Goal: Transaction & Acquisition: Purchase product/service

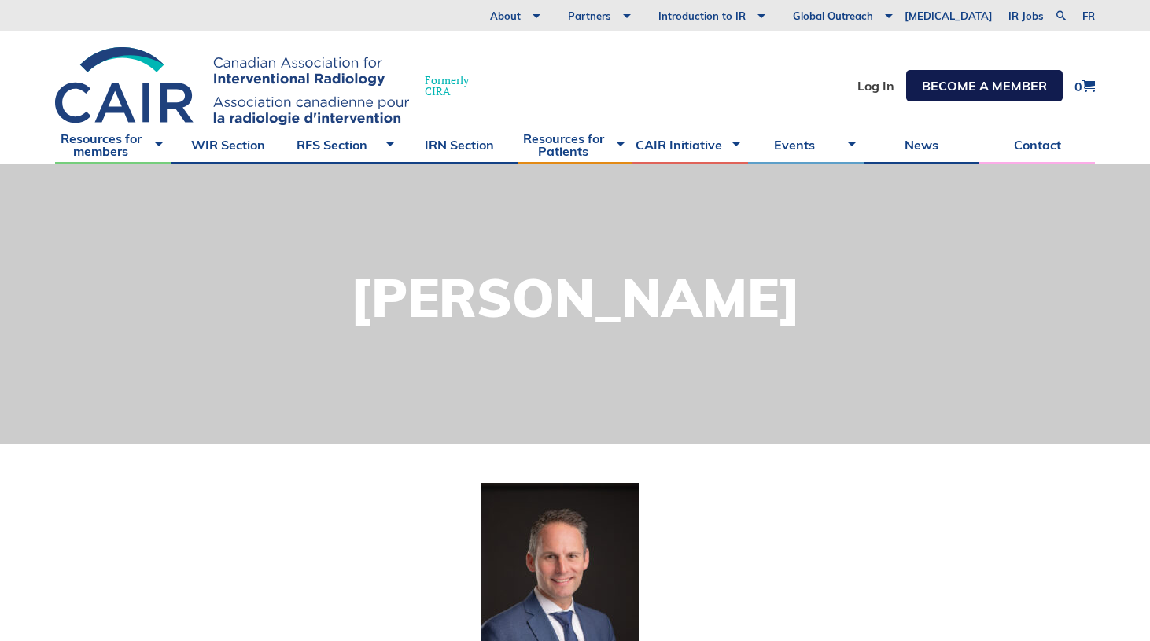
click at [952, 91] on link "Become a member" at bounding box center [984, 85] width 157 height 31
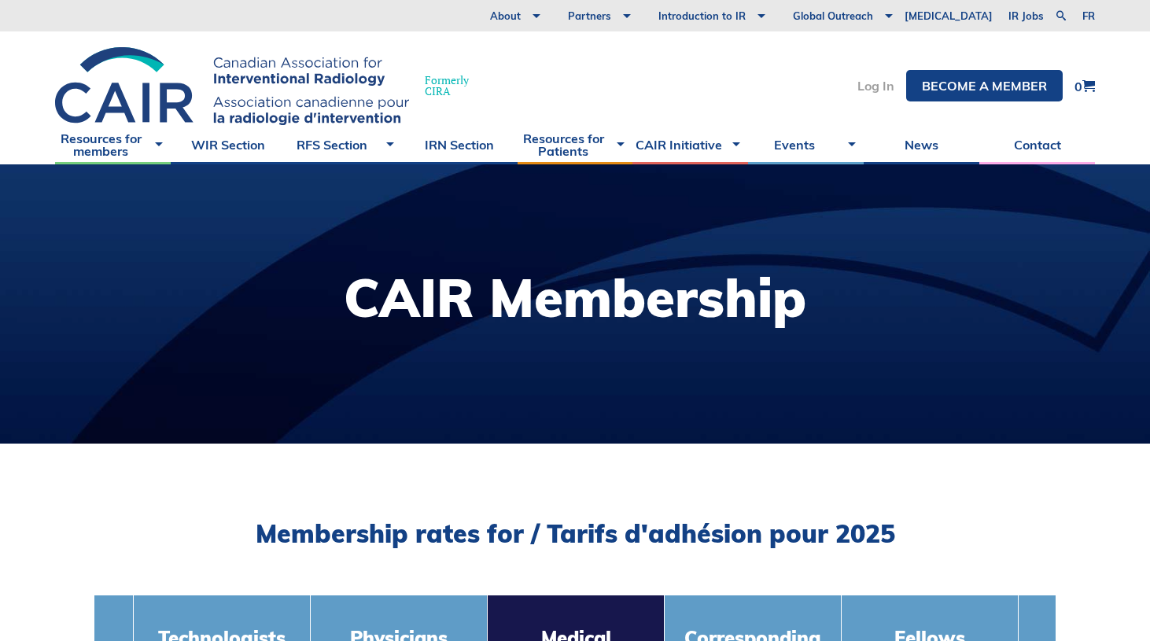
click at [875, 80] on link "Log In" at bounding box center [875, 85] width 37 height 13
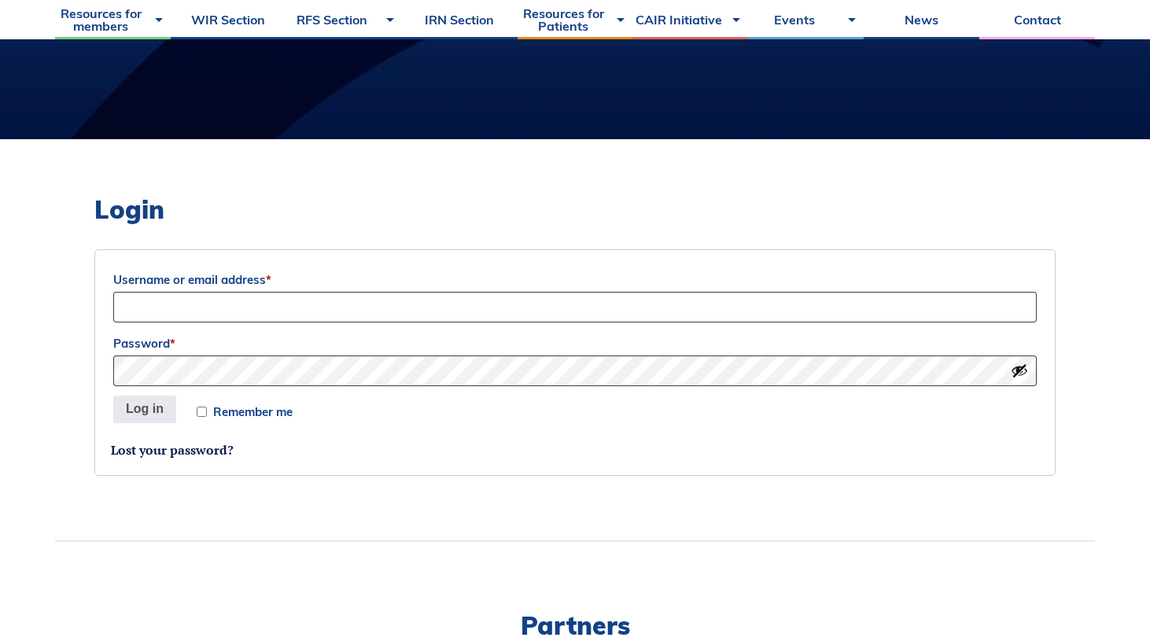
scroll to position [389, 0]
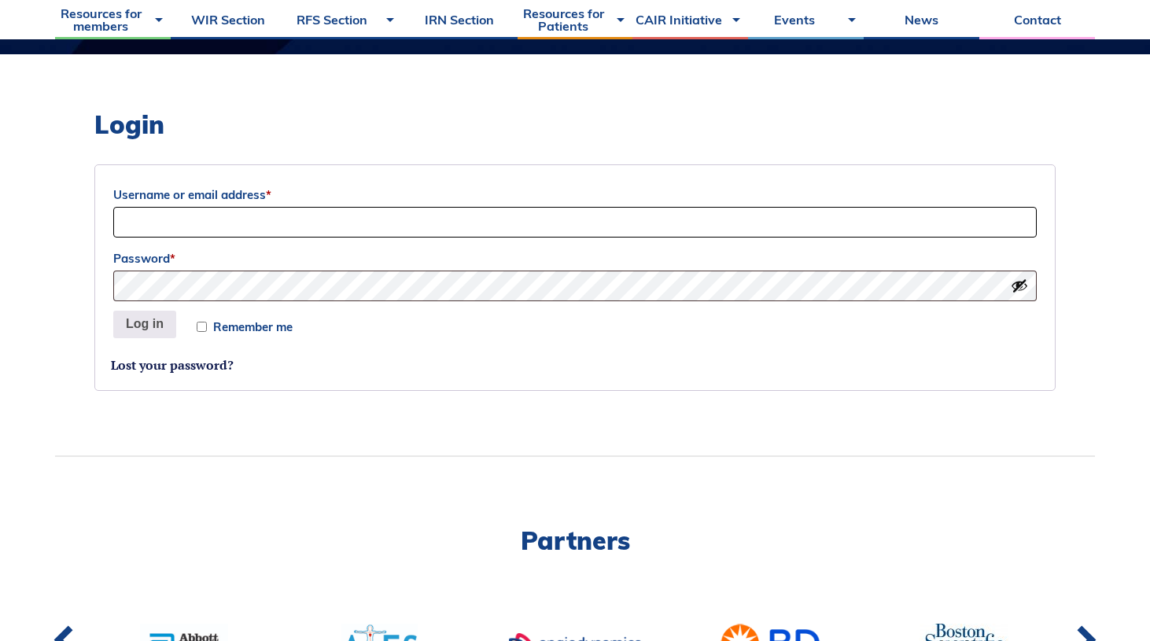
click at [391, 224] on input "Username or email address *" at bounding box center [574, 222] width 923 height 31
type input "aslater@outlook.com.au"
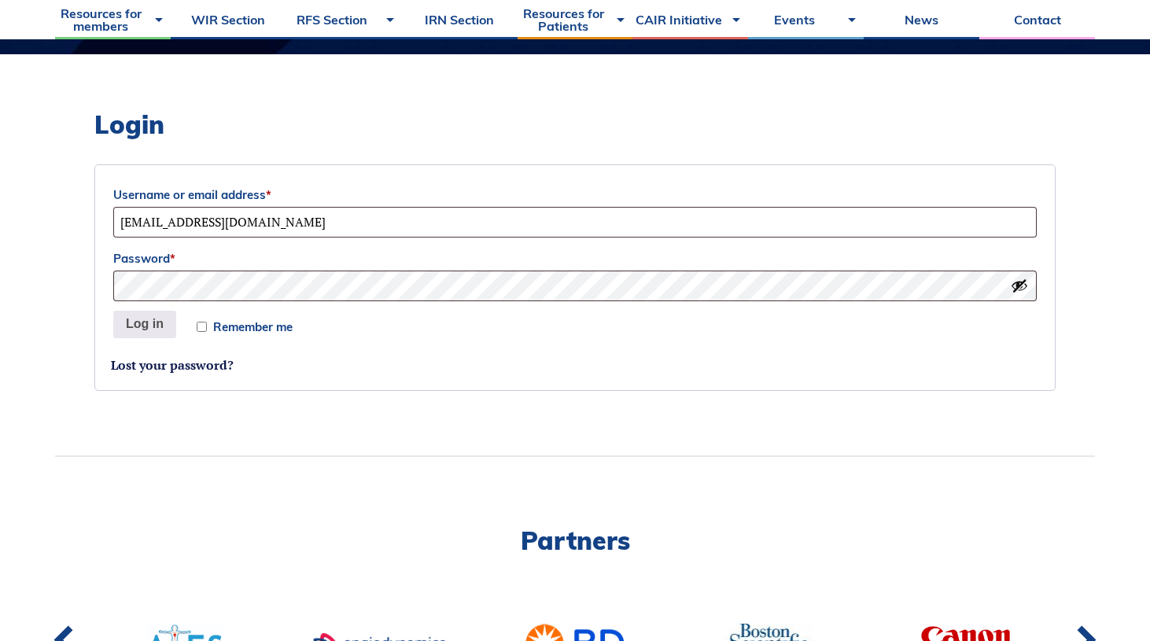
click at [188, 323] on p "Remember me Log in" at bounding box center [575, 324] width 928 height 33
click at [197, 323] on input "Remember me" at bounding box center [202, 327] width 10 height 10
checkbox input "true"
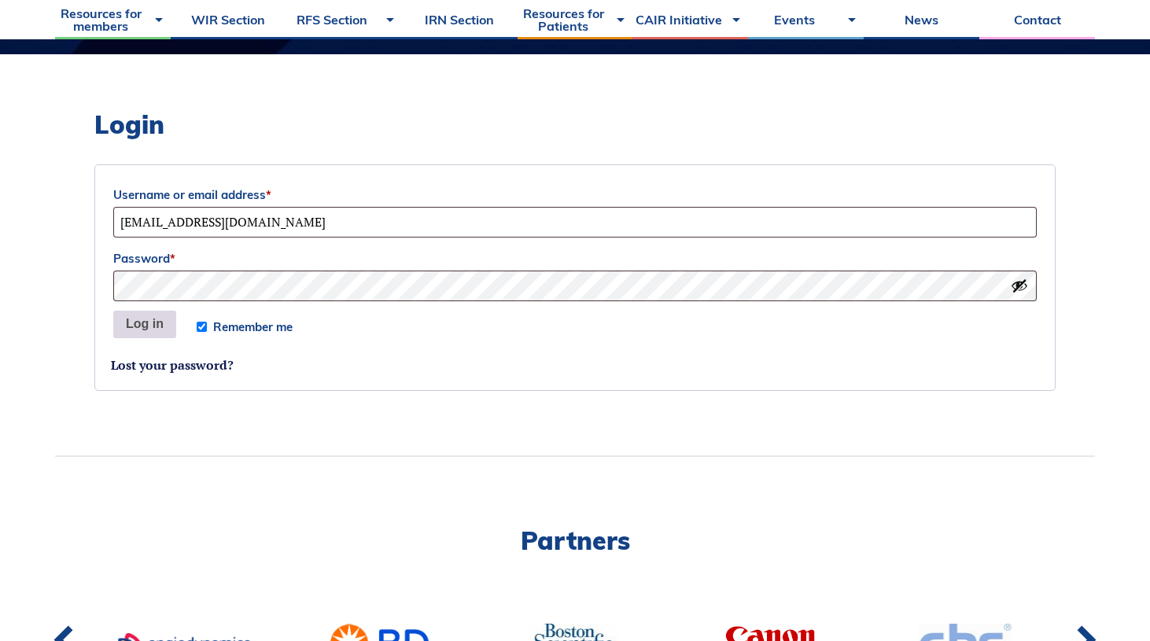
click at [148, 317] on button "Log in" at bounding box center [144, 325] width 63 height 28
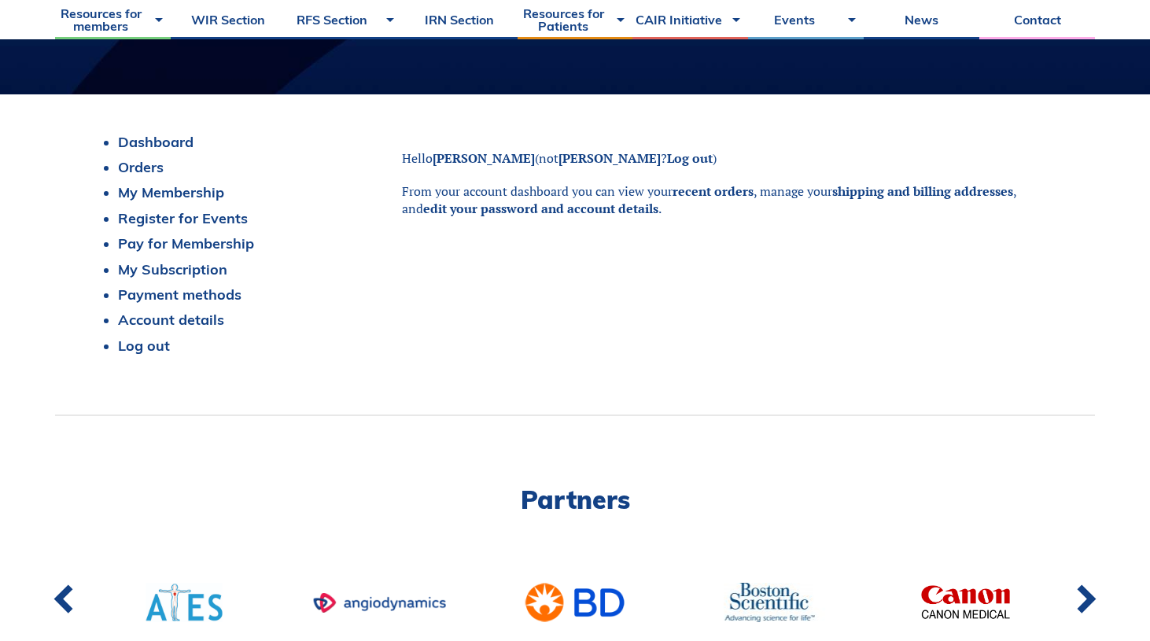
scroll to position [263, 0]
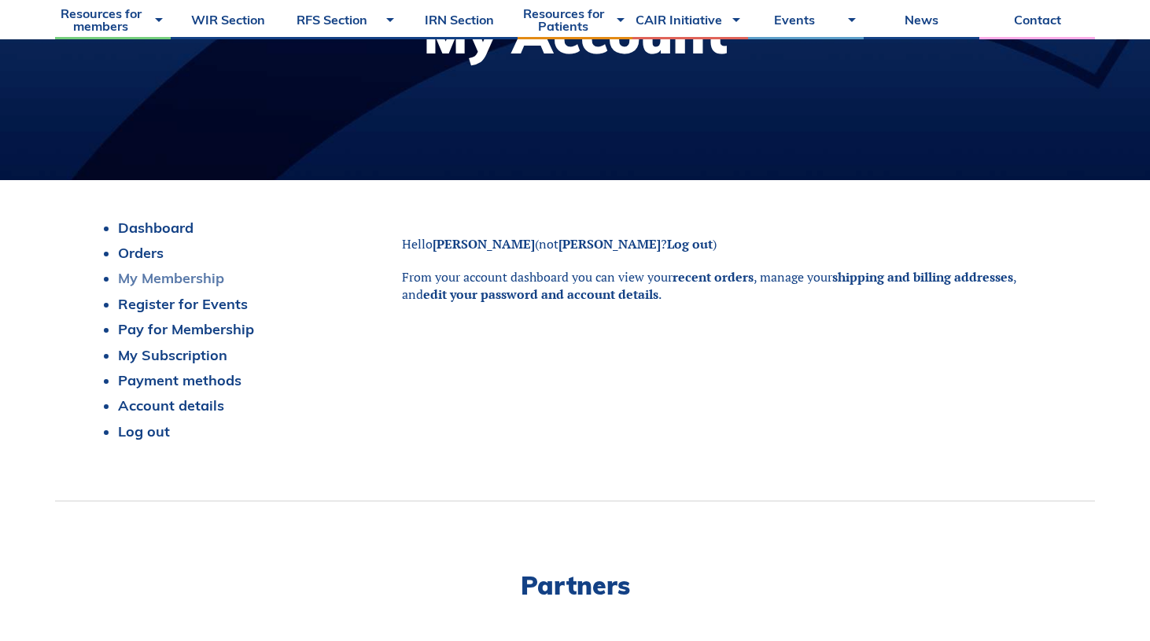
click at [146, 274] on link "My Membership" at bounding box center [171, 278] width 106 height 18
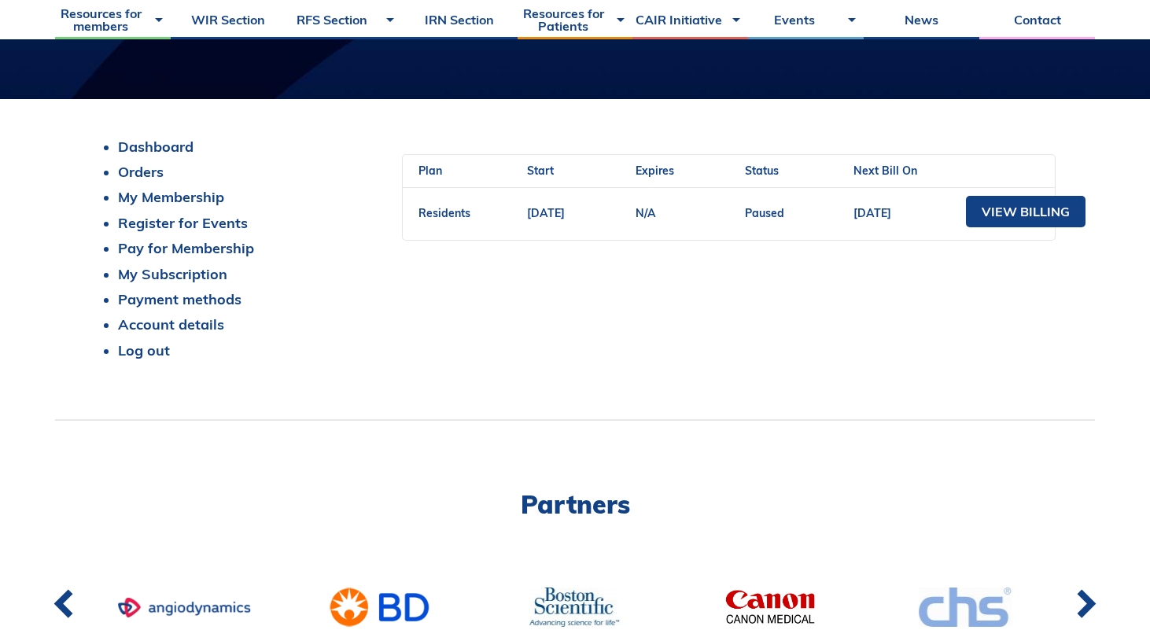
scroll to position [345, 0]
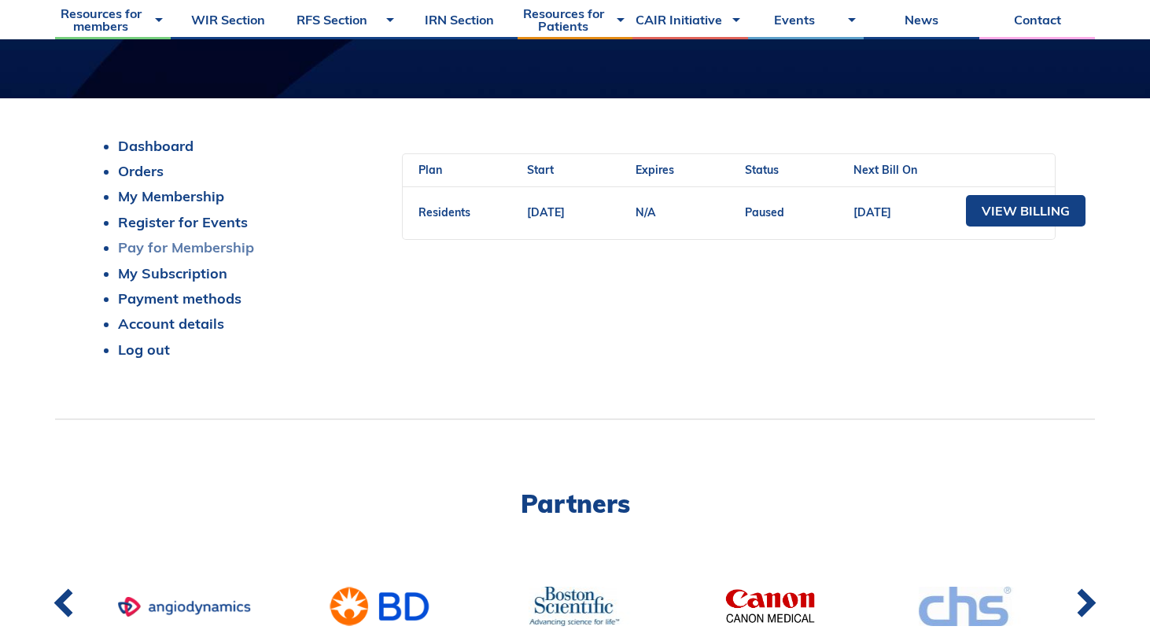
click at [230, 245] on link "Pay for Membership" at bounding box center [186, 247] width 136 height 18
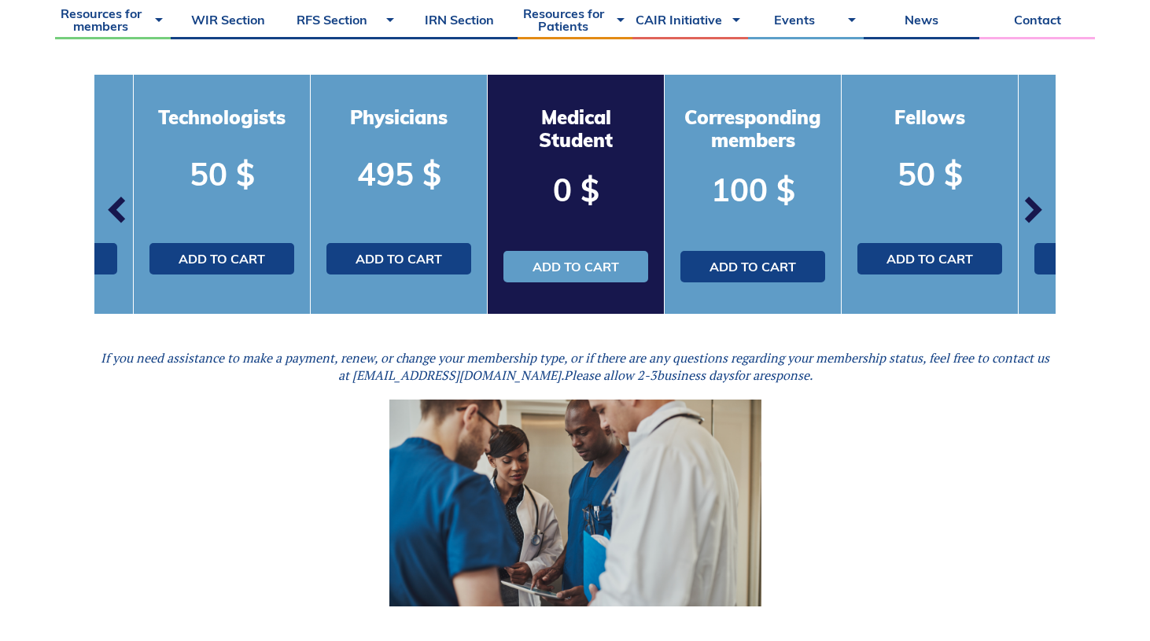
scroll to position [522, 0]
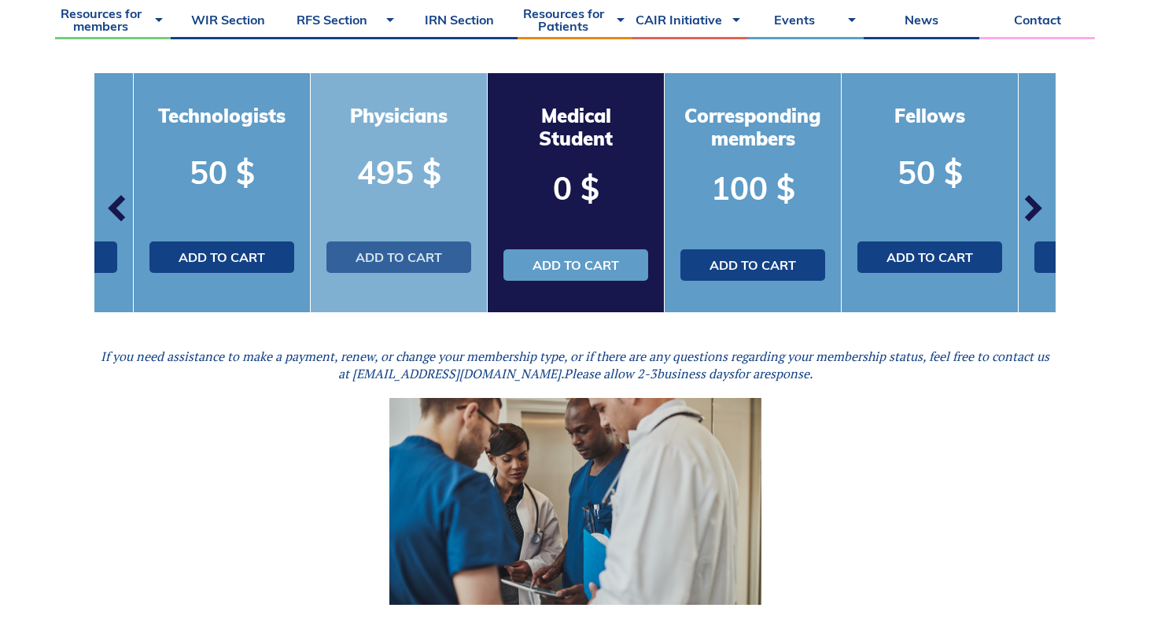
click at [385, 246] on link "Add to cart" at bounding box center [398, 256] width 145 height 31
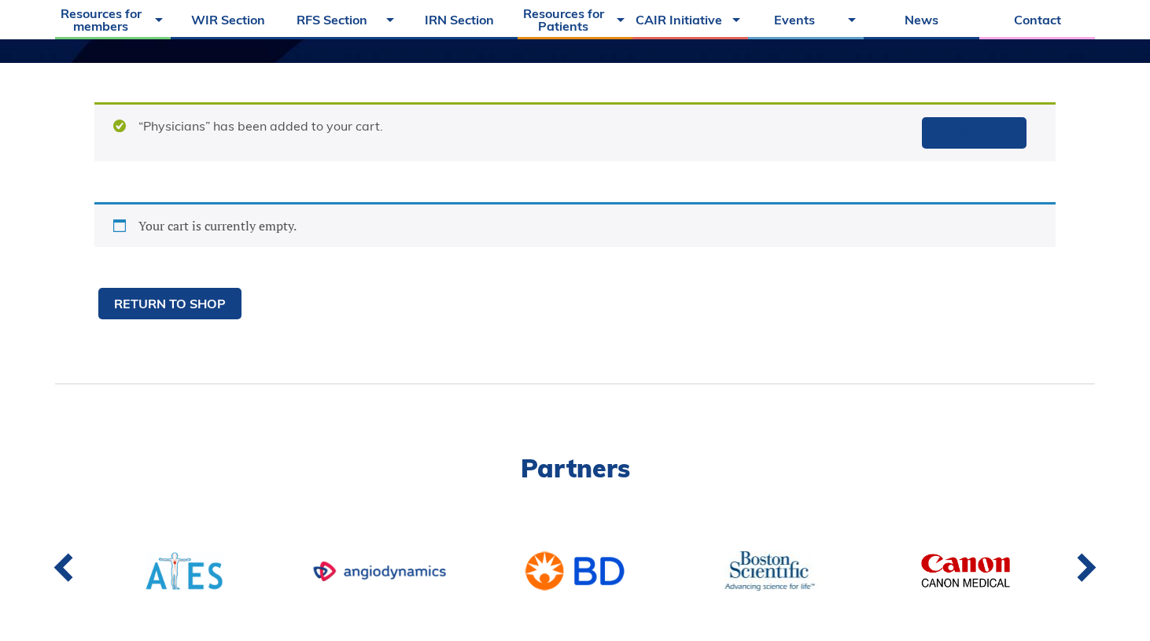
scroll to position [385, 0]
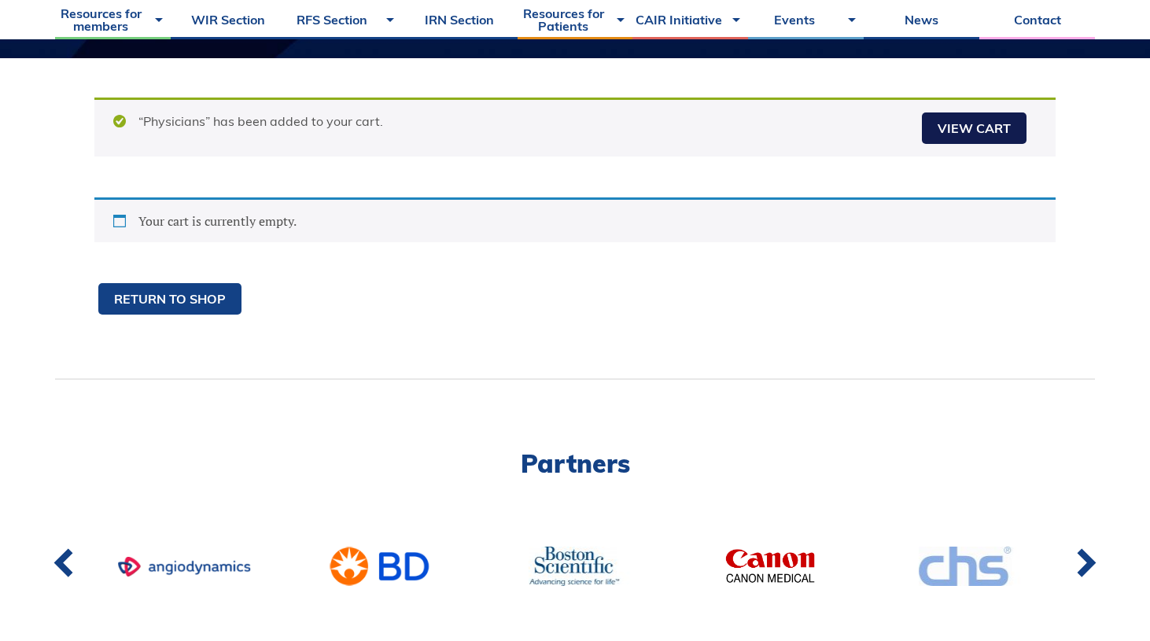
click at [967, 120] on link "View cart" at bounding box center [974, 127] width 105 height 31
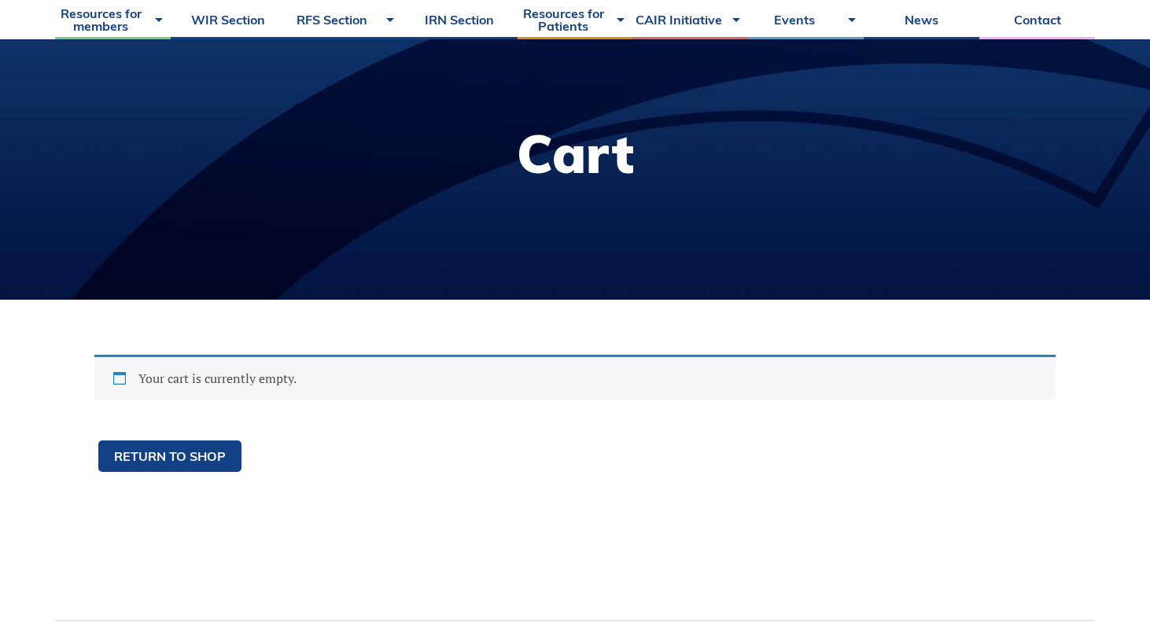
scroll to position [333, 0]
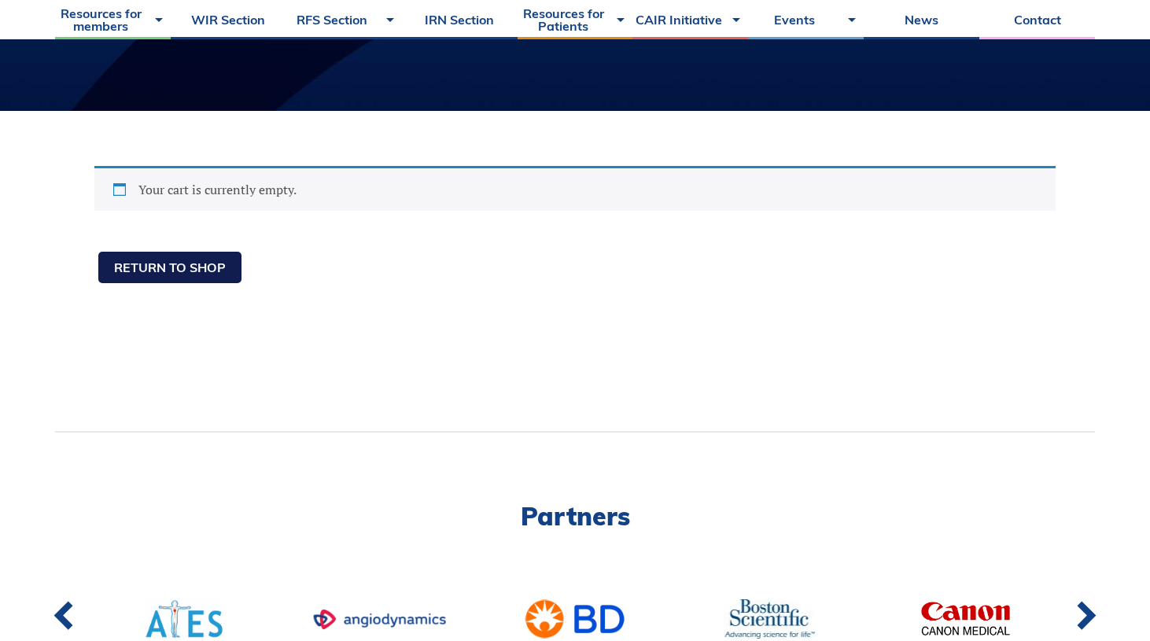
click at [188, 271] on link "Return to shop" at bounding box center [169, 267] width 143 height 31
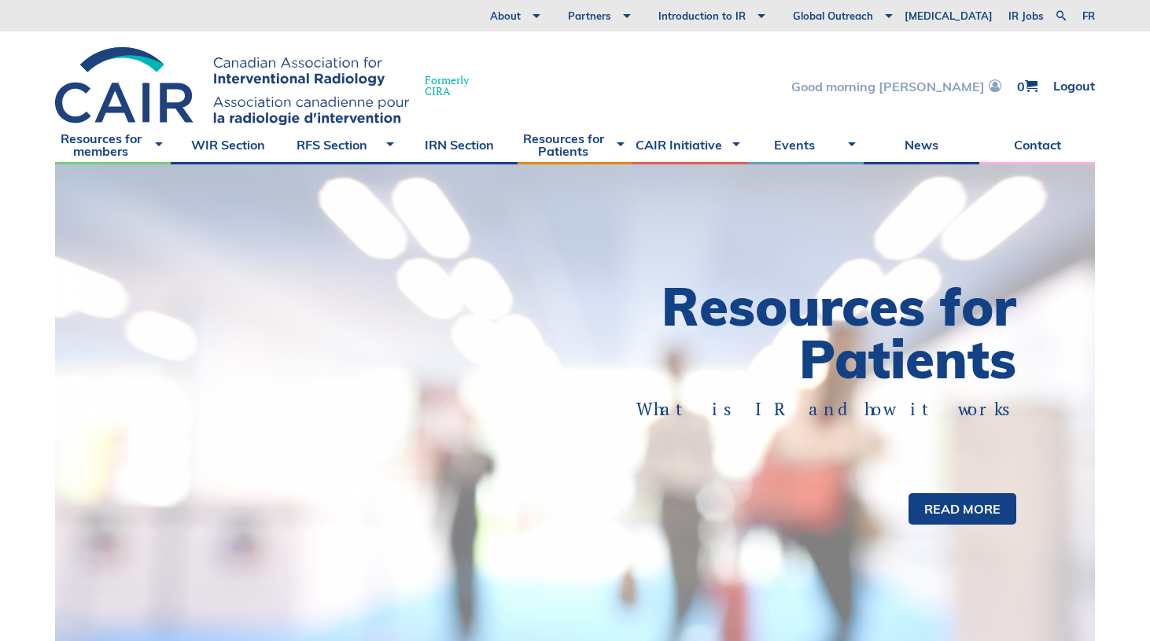
click at [920, 87] on link "Good morning [PERSON_NAME]" at bounding box center [896, 85] width 210 height 13
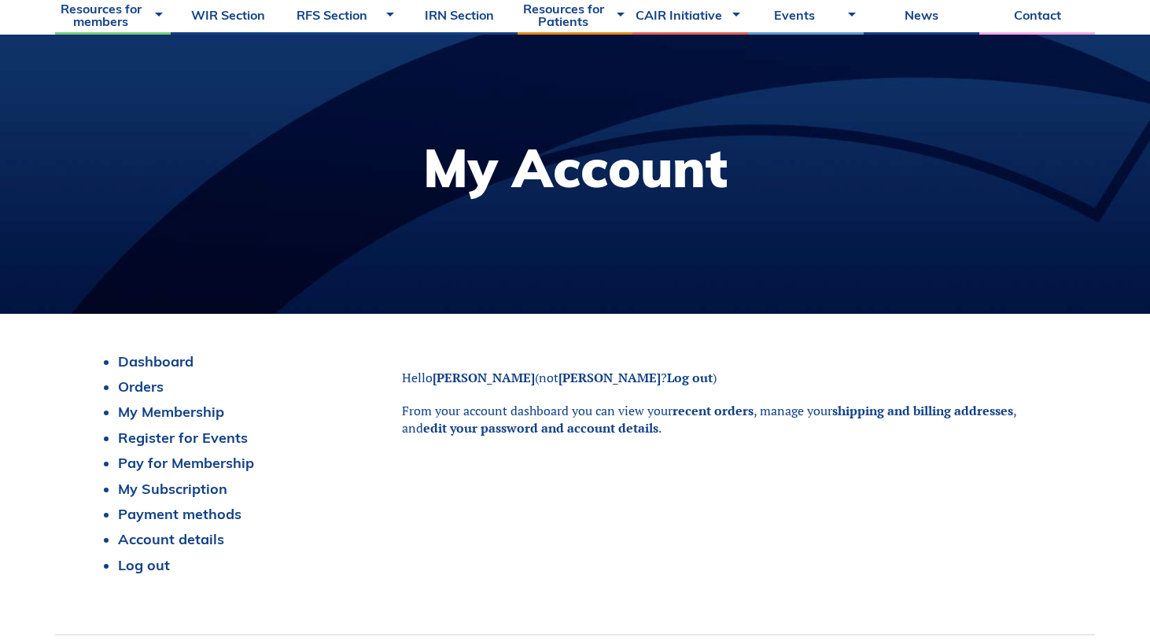
scroll to position [131, 0]
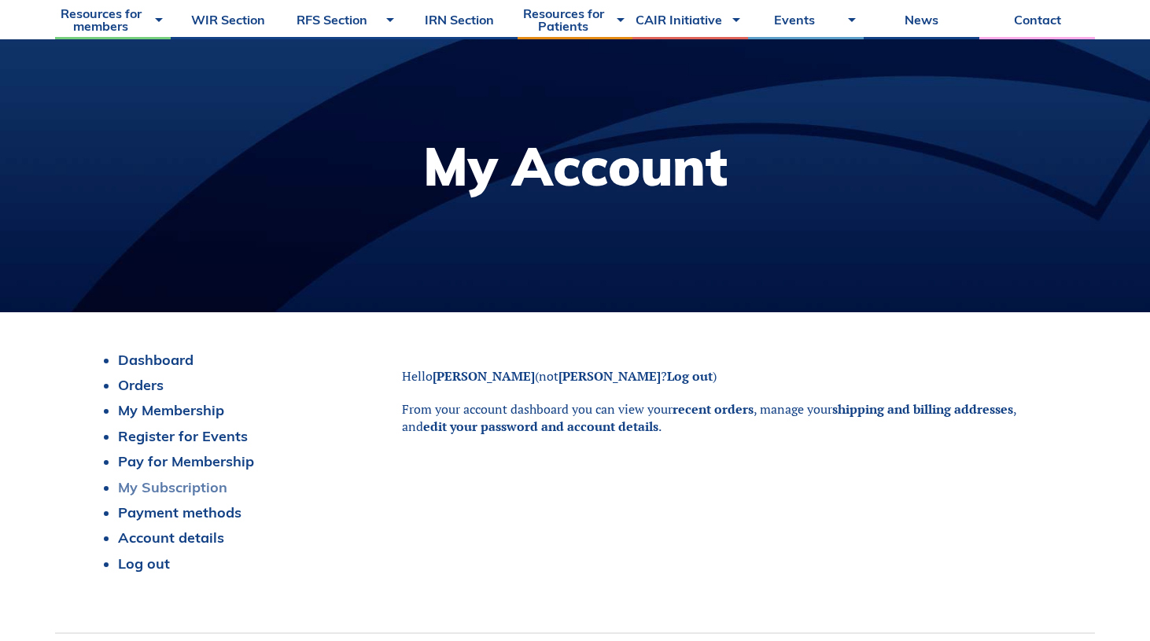
click at [187, 487] on link "My Subscription" at bounding box center [172, 487] width 109 height 18
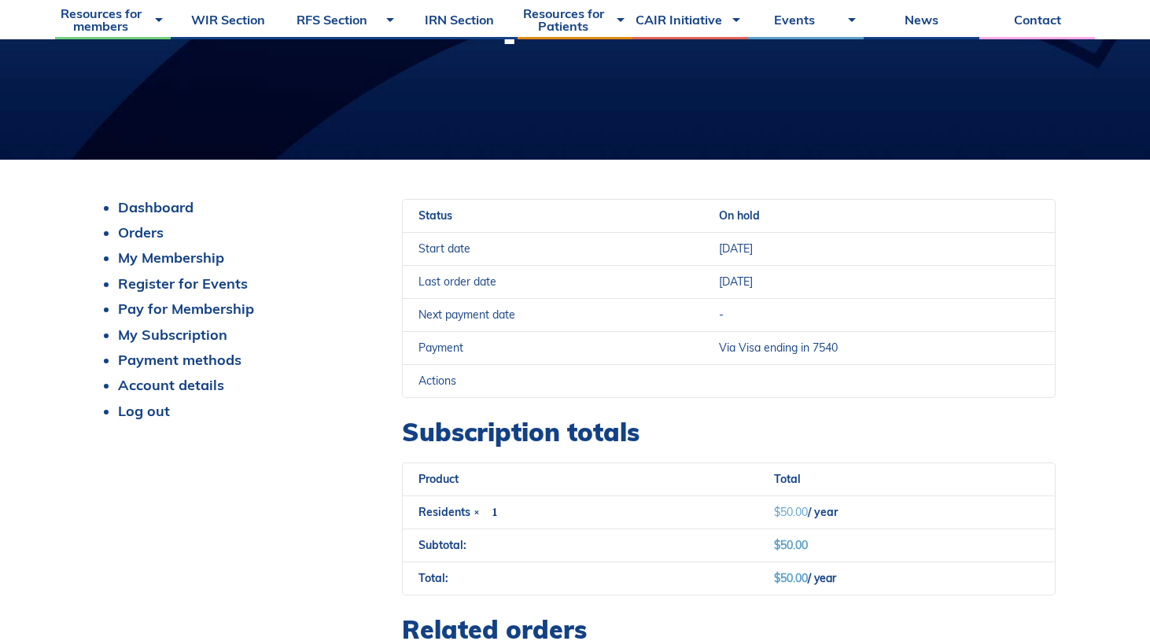
scroll to position [283, 0]
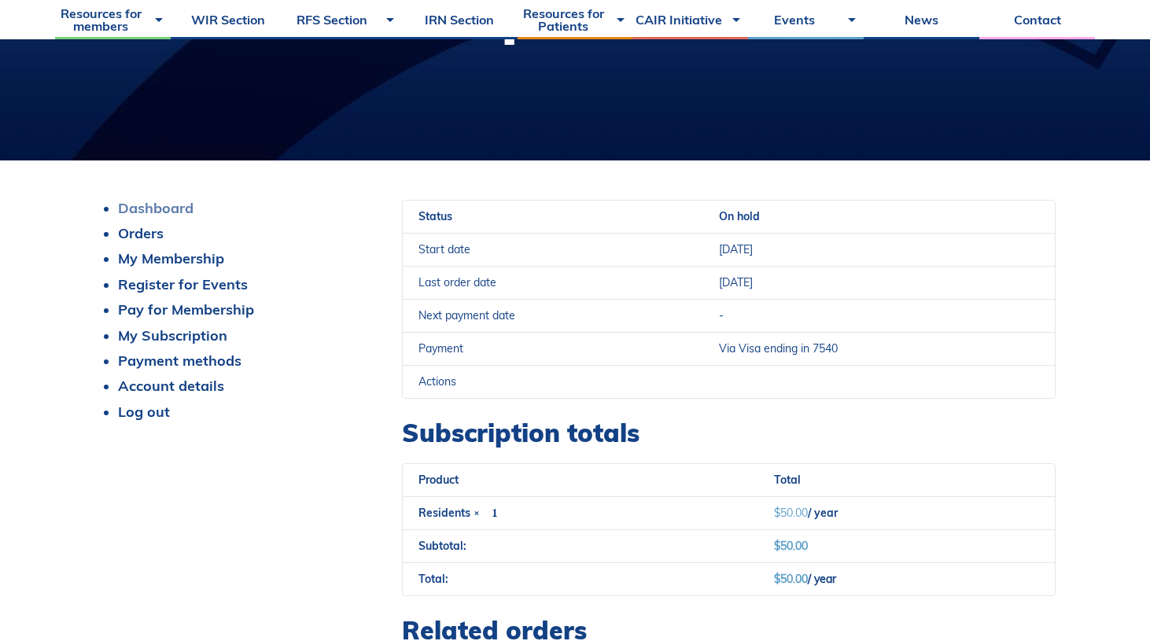
click at [173, 207] on link "Dashboard" at bounding box center [156, 208] width 76 height 18
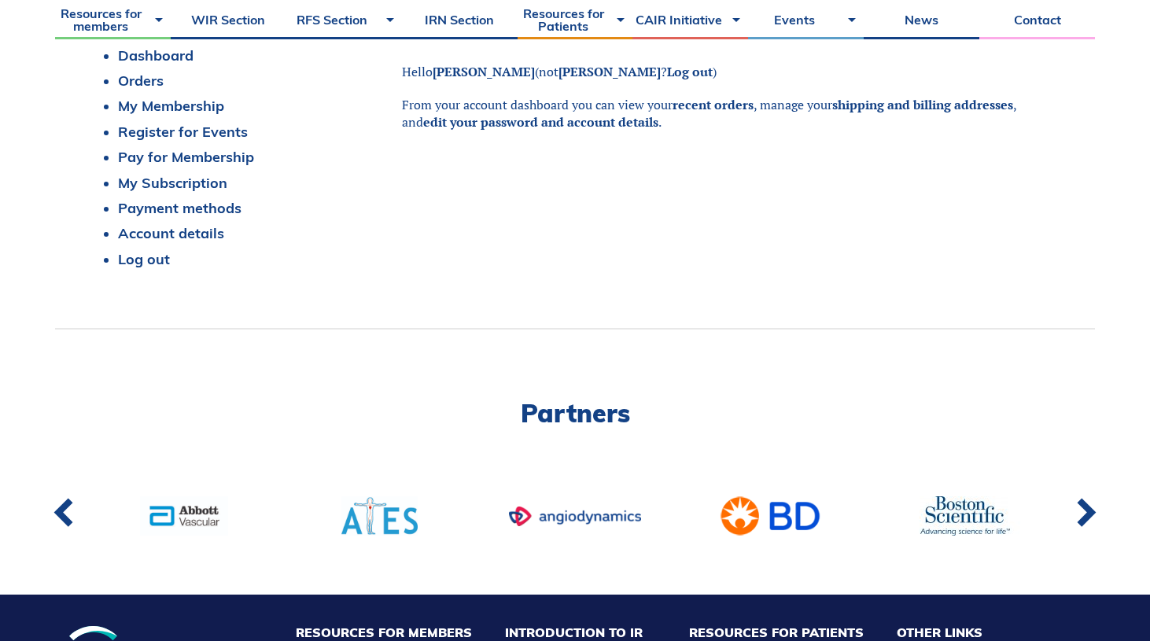
scroll to position [447, 0]
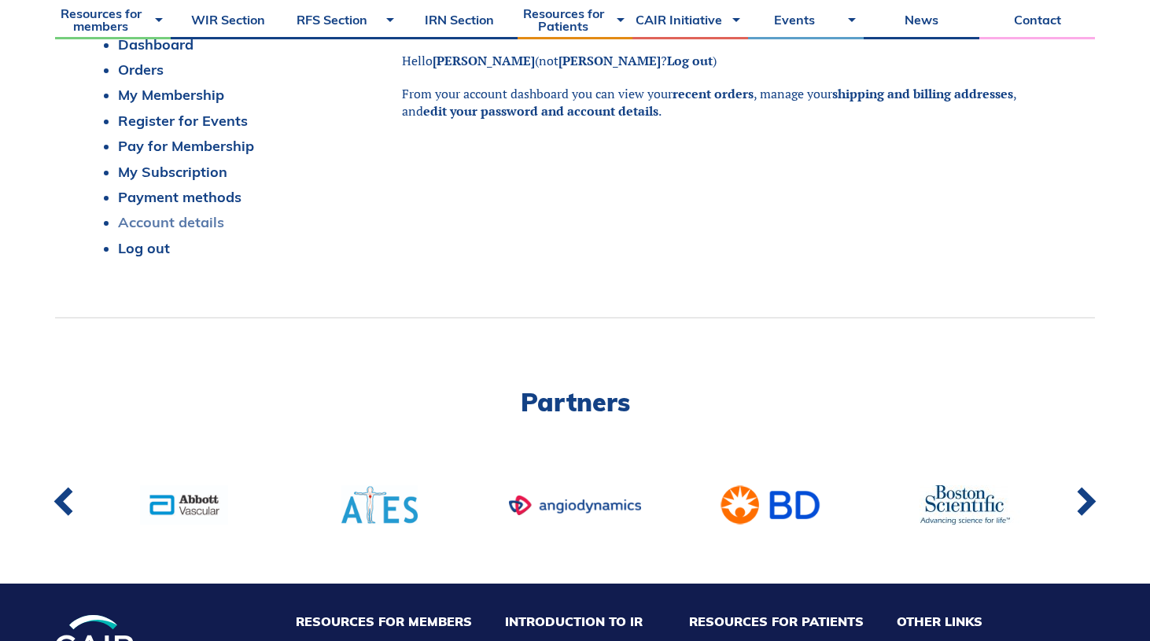
click at [212, 223] on link "Account details" at bounding box center [171, 222] width 106 height 18
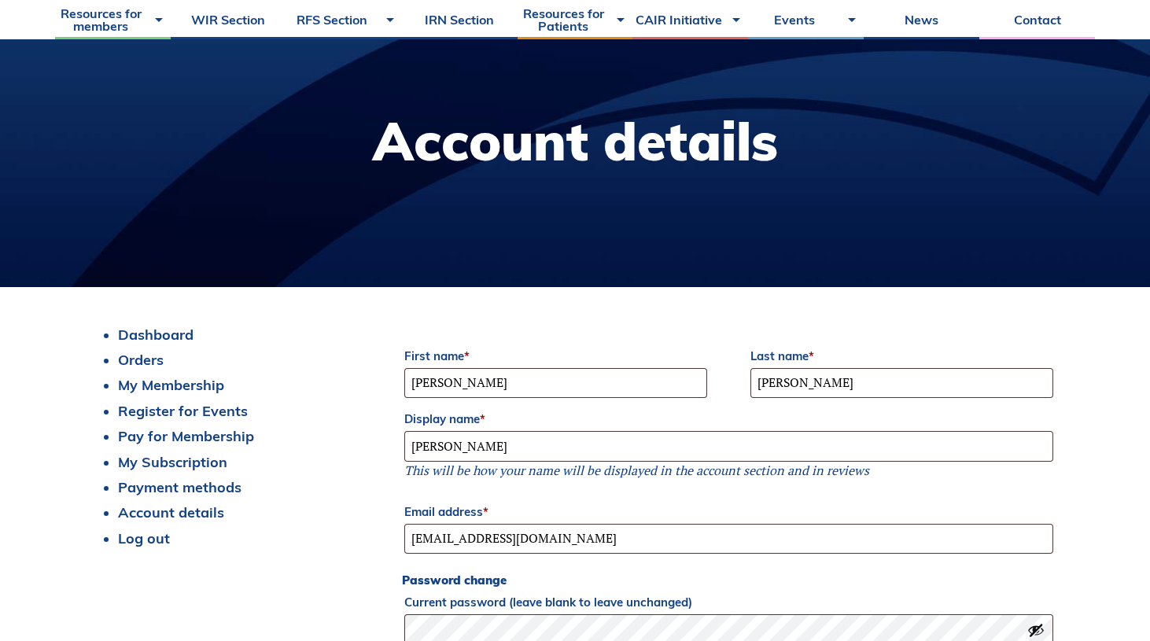
scroll to position [134, 0]
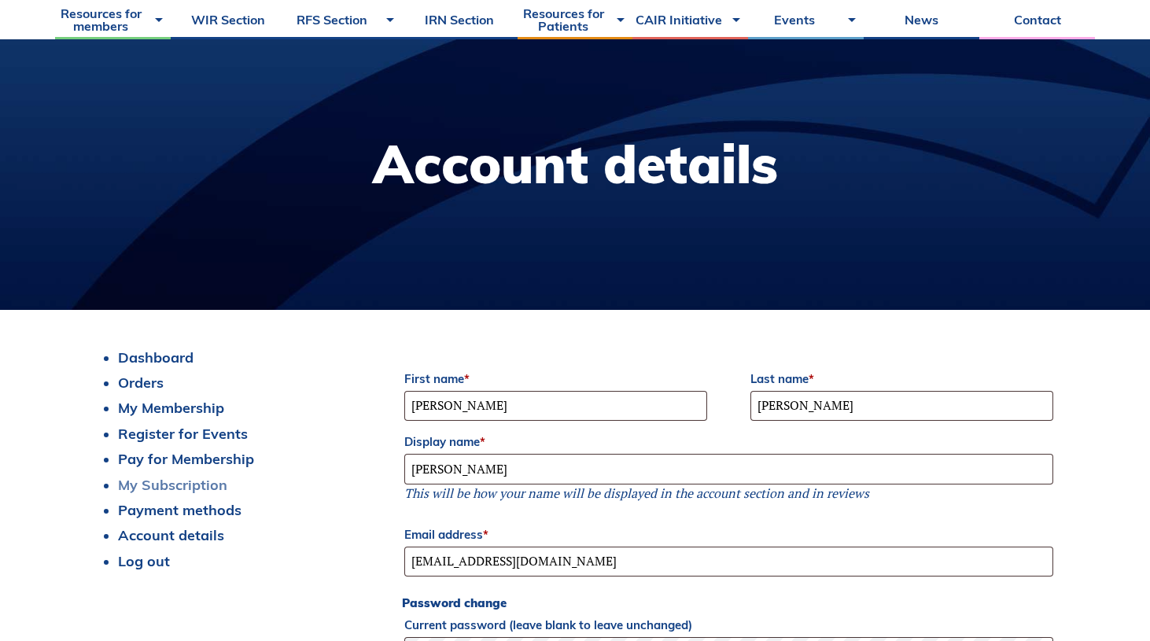
click at [184, 484] on link "My Subscription" at bounding box center [172, 485] width 109 height 18
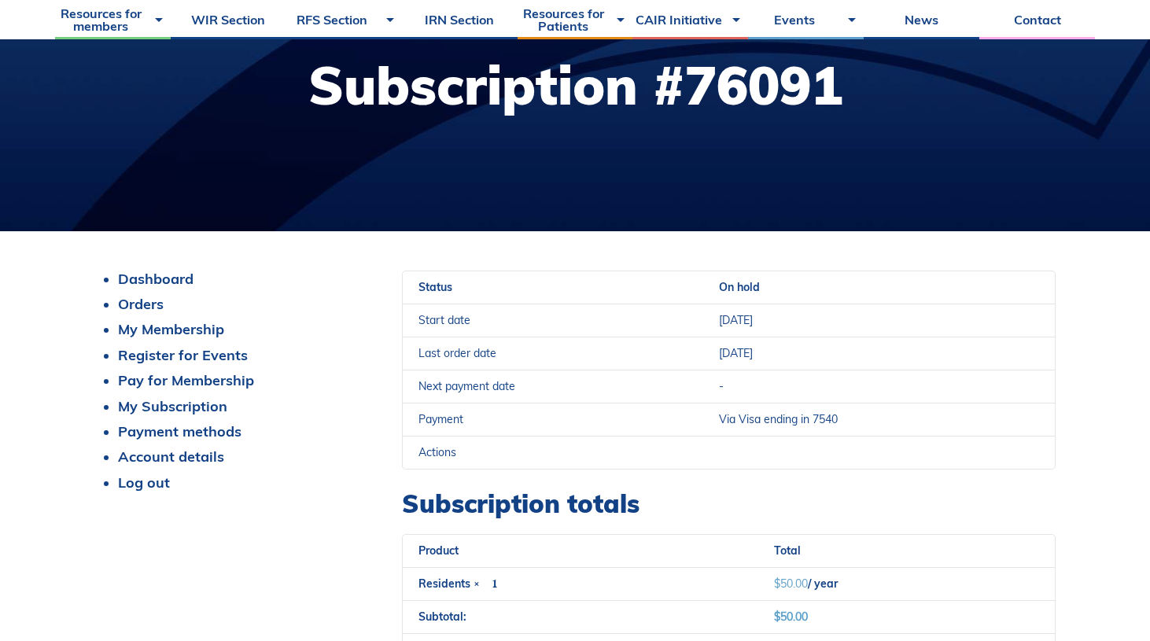
scroll to position [327, 0]
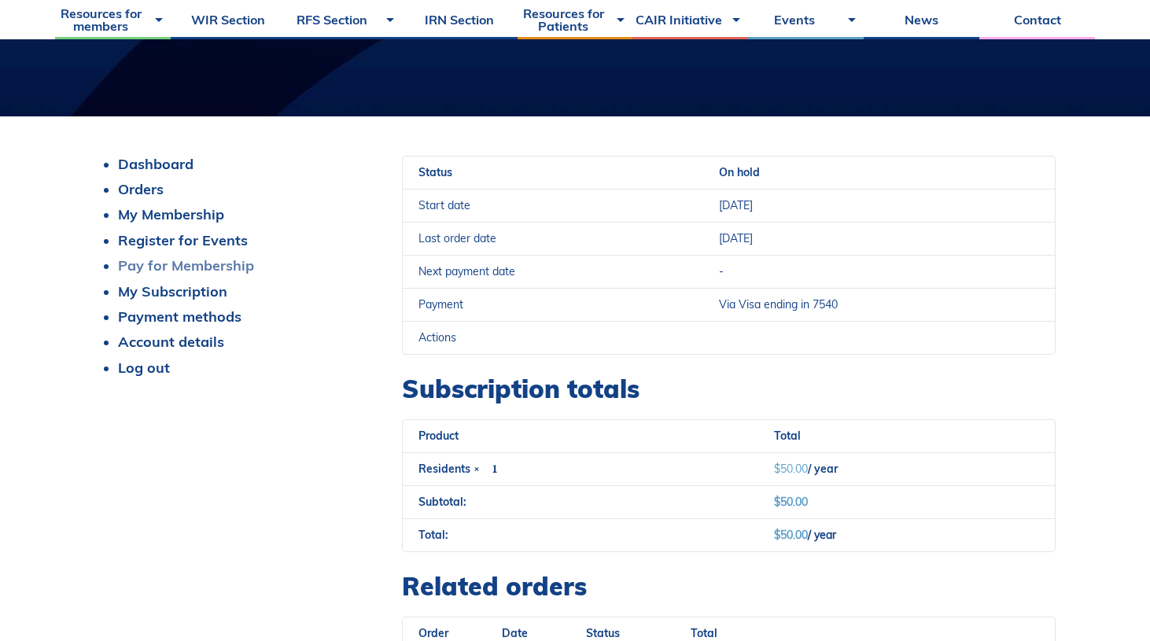
click at [193, 266] on link "Pay for Membership" at bounding box center [186, 265] width 136 height 18
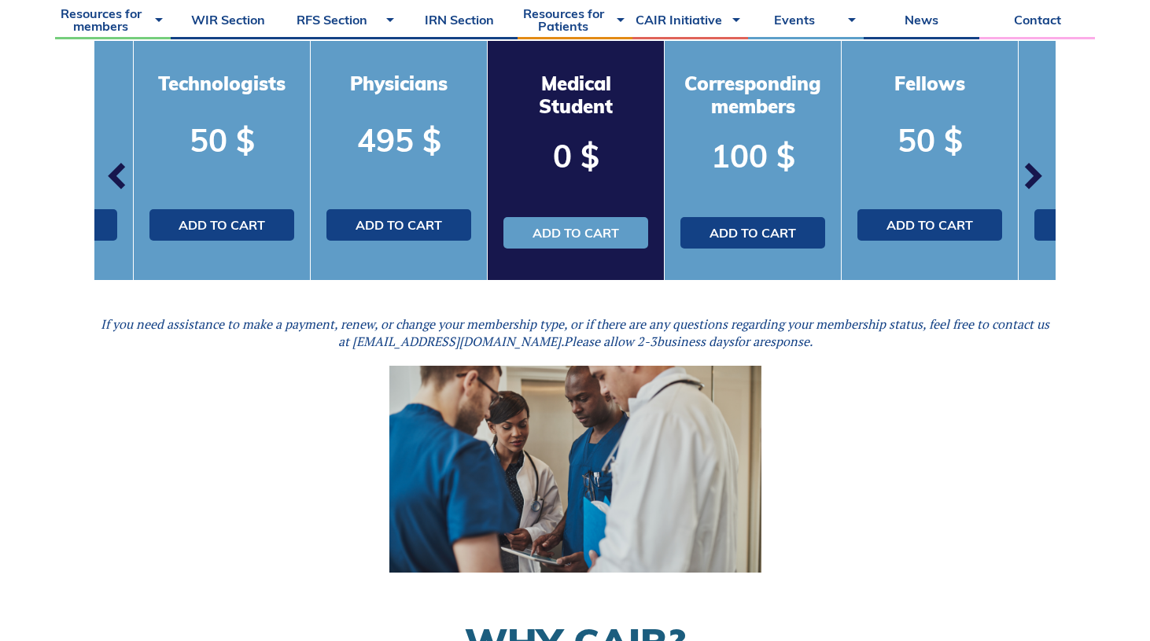
scroll to position [551, 0]
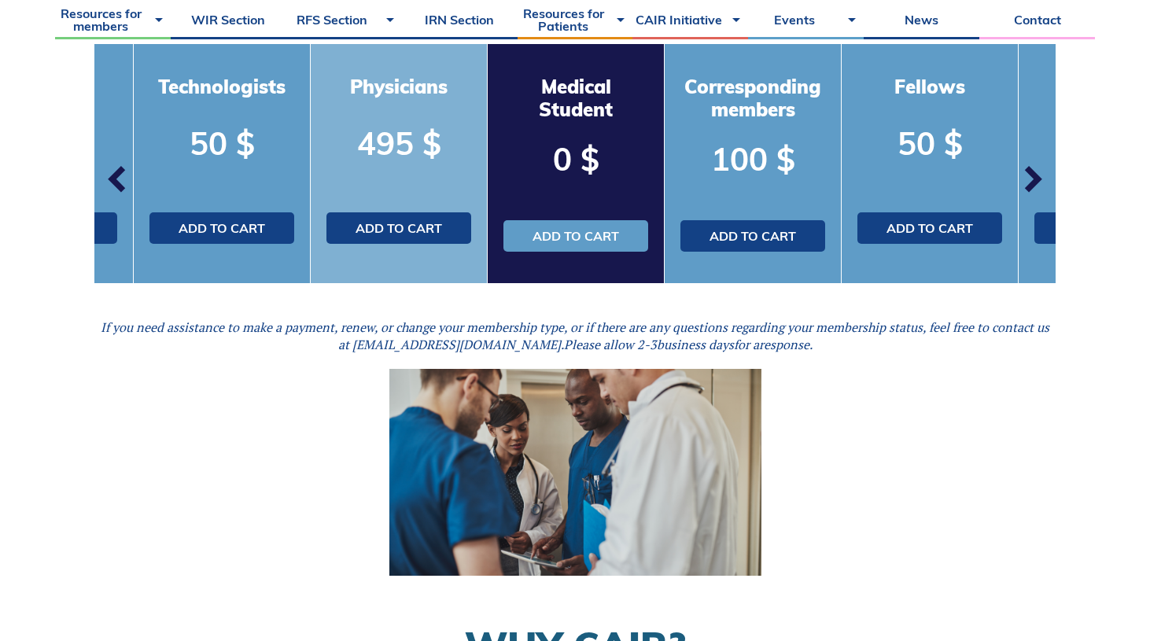
click at [419, 190] on div "Physicians 495 $ Add to cart" at bounding box center [399, 163] width 177 height 239
click at [404, 218] on link "Add to cart" at bounding box center [398, 227] width 145 height 31
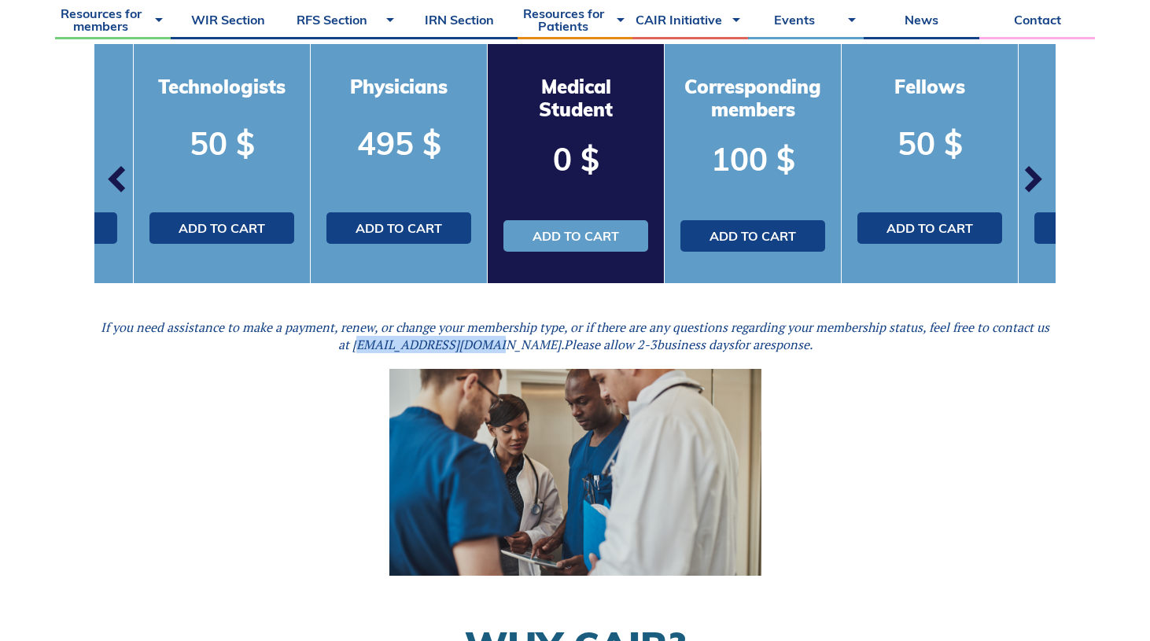
drag, startPoint x: 385, startPoint y: 345, endPoint x: 507, endPoint y: 344, distance: 121.9
click at [507, 344] on em "If you need assistance to make a payment, renew, or change your membership type…" at bounding box center [575, 336] width 949 height 35
copy em "[EMAIL_ADDRESS][DOMAIN_NAME]"
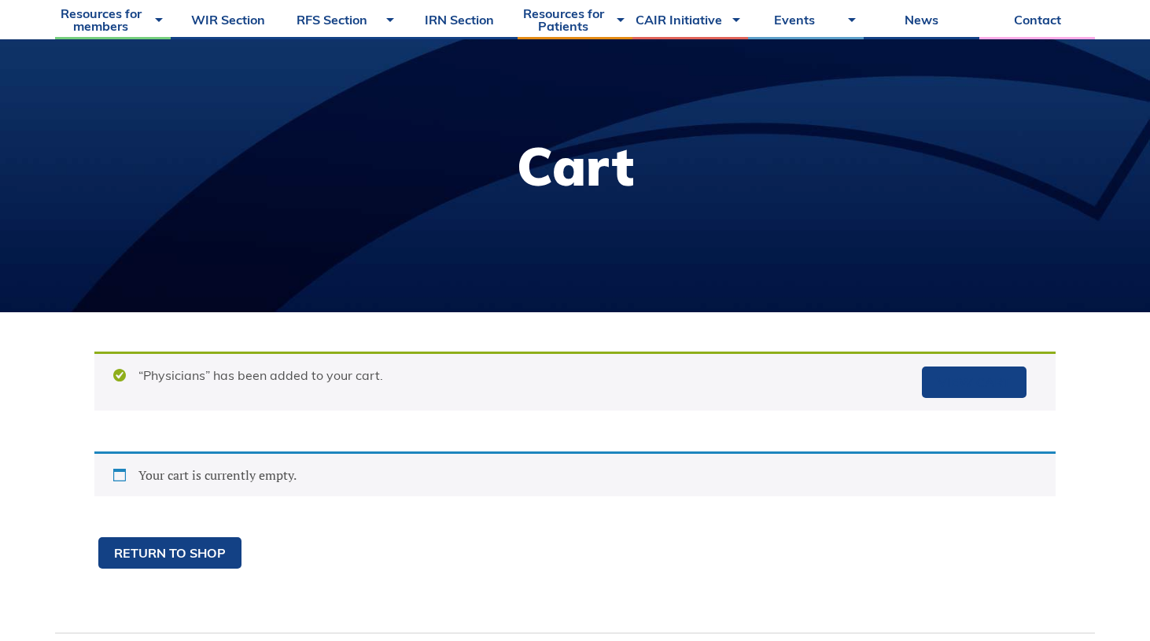
scroll to position [136, 0]
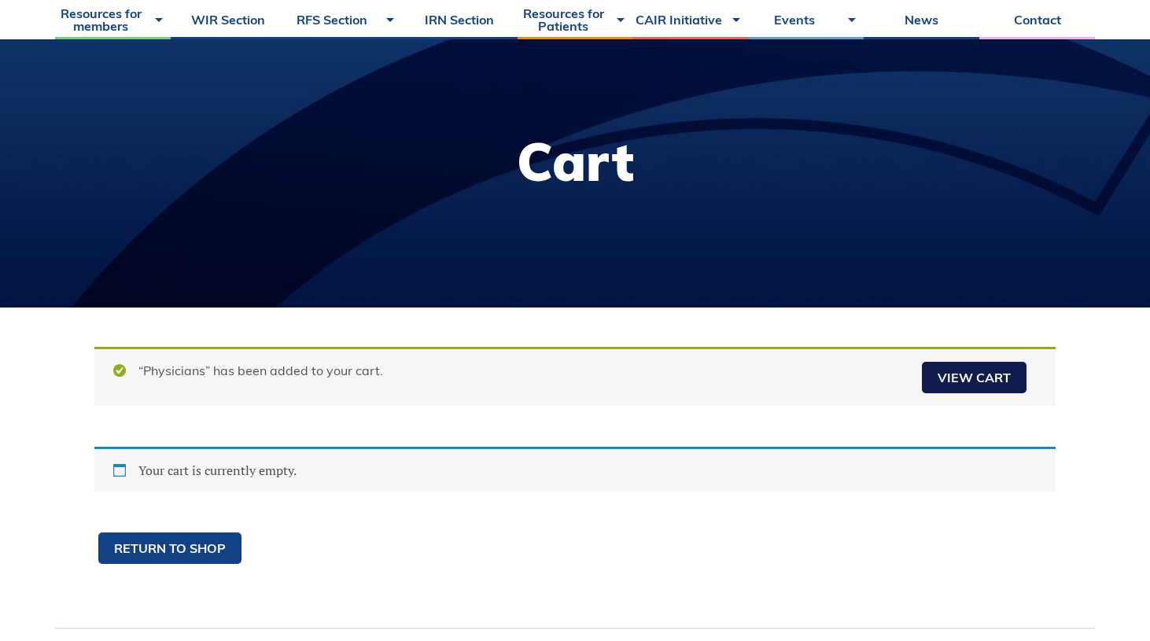
click at [977, 377] on link "View cart" at bounding box center [974, 377] width 105 height 31
